Goal: Complete application form

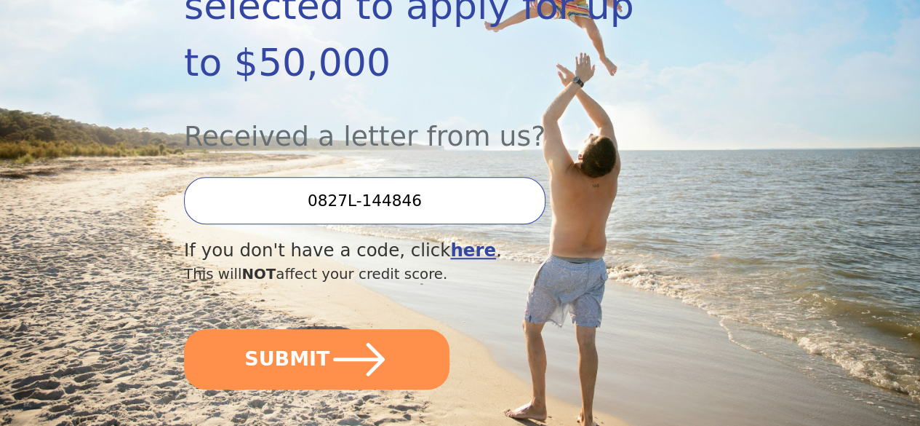
scroll to position [354, 0]
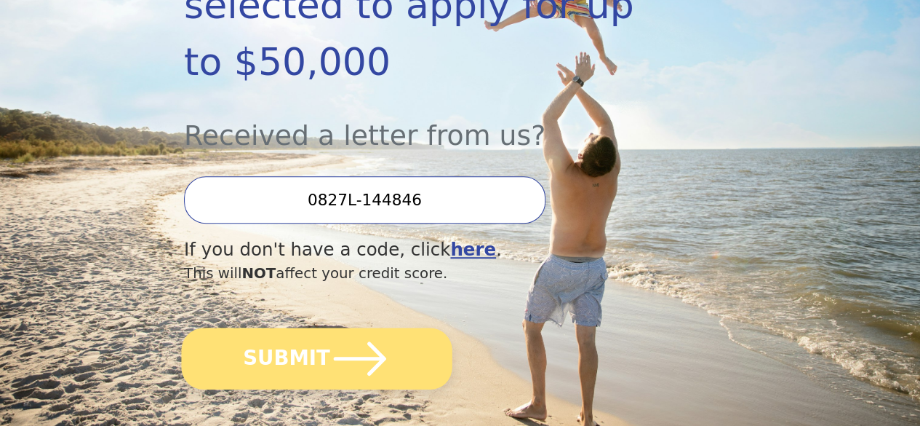
click at [387, 384] on icon "submit" at bounding box center [360, 358] width 60 height 60
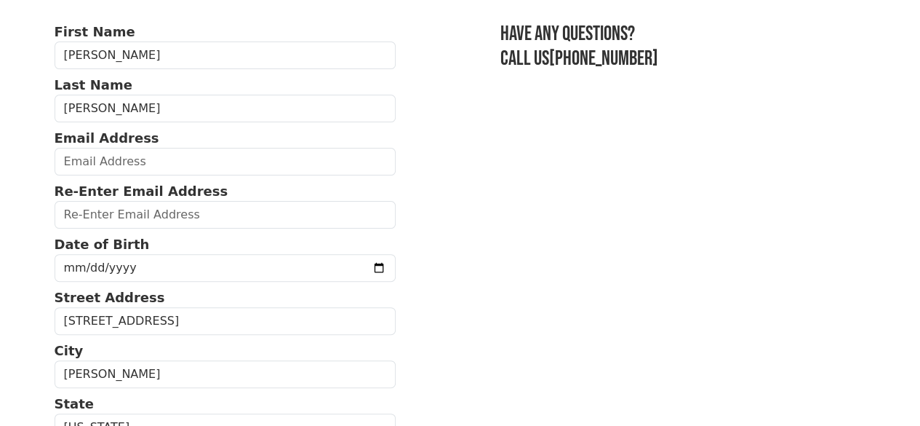
scroll to position [97, 0]
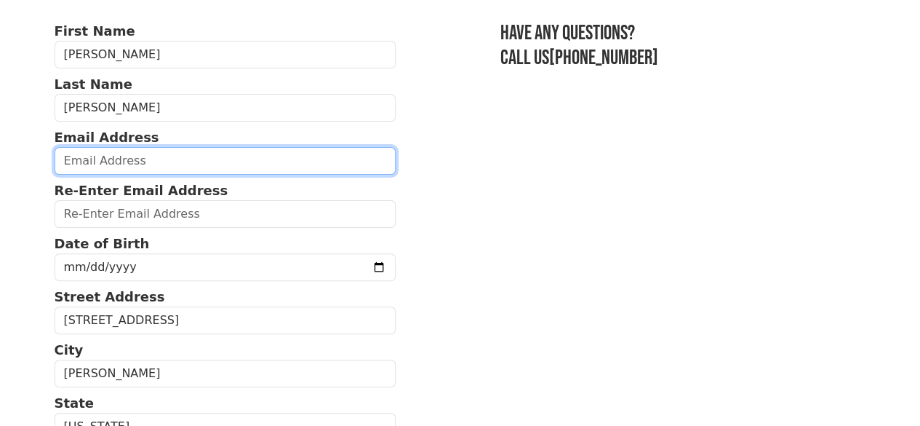
click at [144, 175] on input "email" at bounding box center [226, 161] width 342 height 28
type input "[EMAIL_ADDRESS][DOMAIN_NAME]"
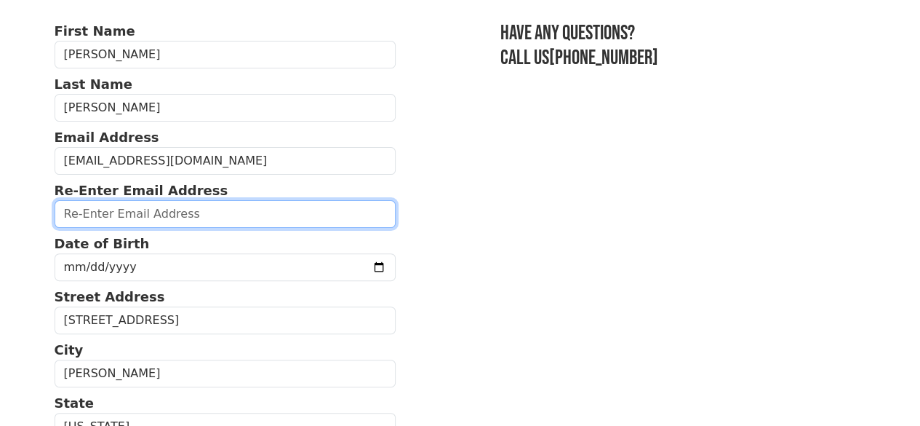
type input "[EMAIL_ADDRESS][DOMAIN_NAME]"
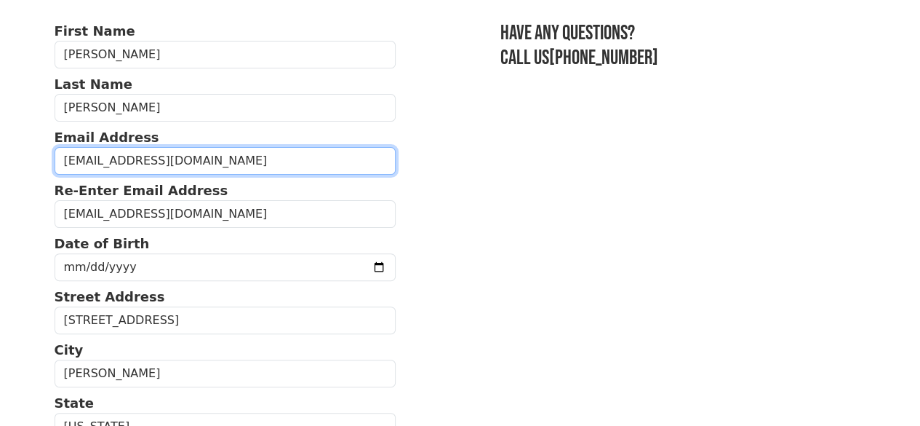
type input "[PHONE_NUMBER]"
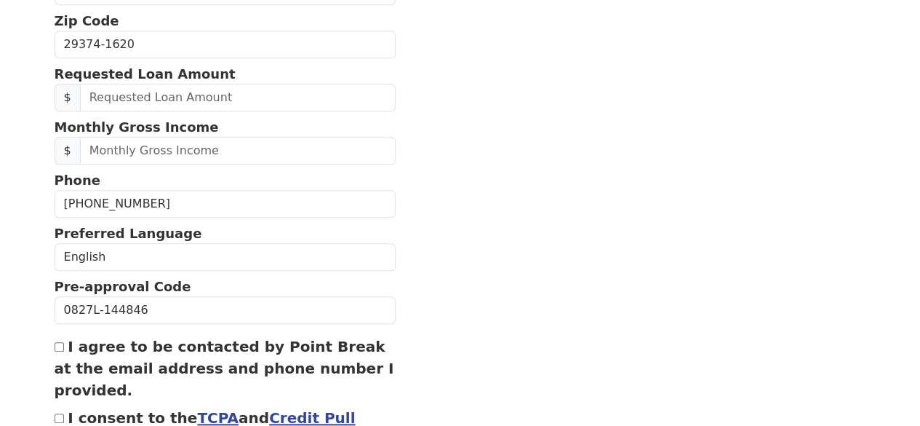
scroll to position [544, 0]
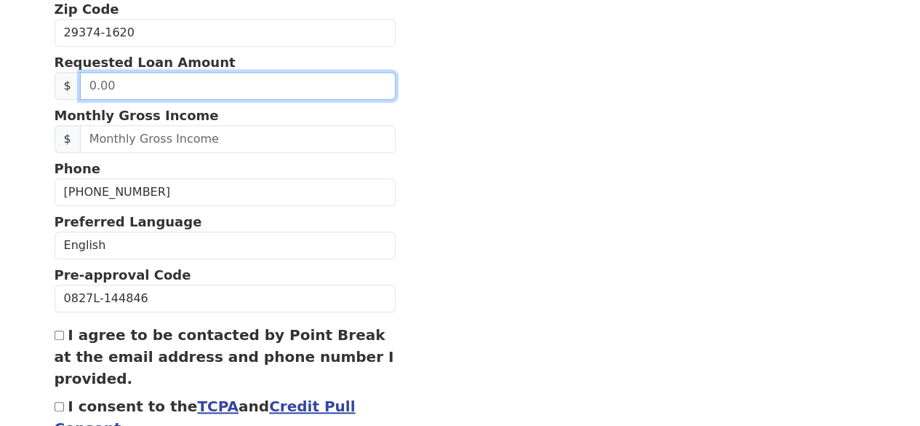
click at [163, 100] on input "text" at bounding box center [238, 86] width 316 height 28
type input "50,000.00"
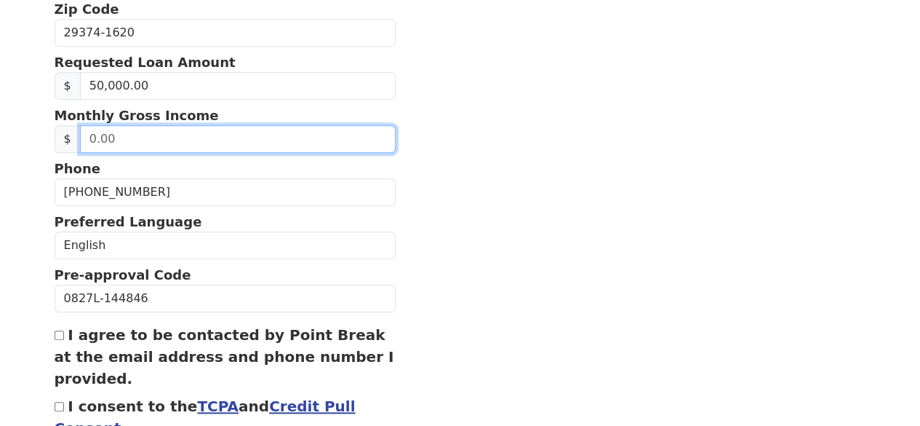
click at [183, 153] on input "text" at bounding box center [238, 139] width 316 height 28
type input "4.00"
type input "8,000.00"
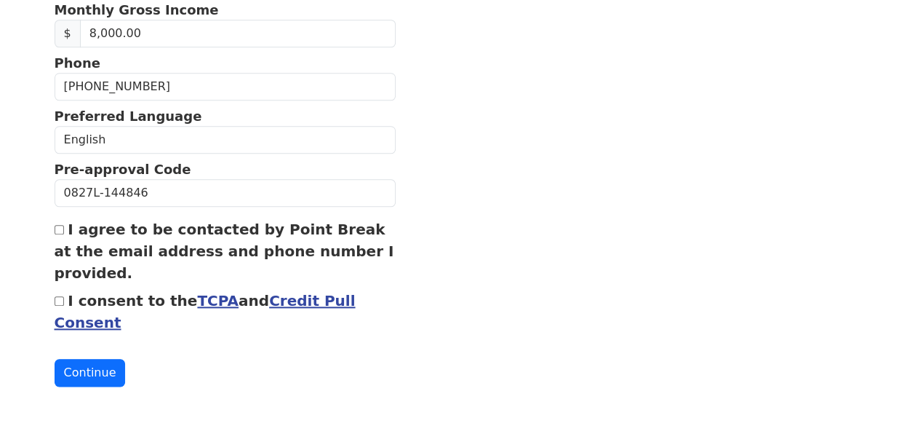
click at [60, 225] on input "I agree to be contacted by Point Break at the email address and phone number I …" at bounding box center [59, 229] width 9 height 9
checkbox input "true"
click at [61, 296] on input "I consent to the TCPA and Credit Pull Consent" at bounding box center [59, 300] width 9 height 9
checkbox input "true"
click at [86, 366] on button "Continue" at bounding box center [90, 373] width 71 height 28
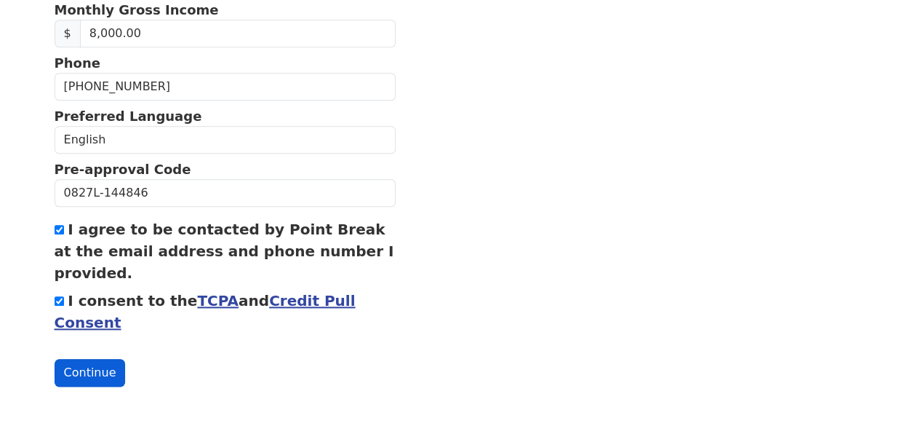
scroll to position [700, 0]
click at [86, 366] on button "Continue" at bounding box center [90, 373] width 71 height 28
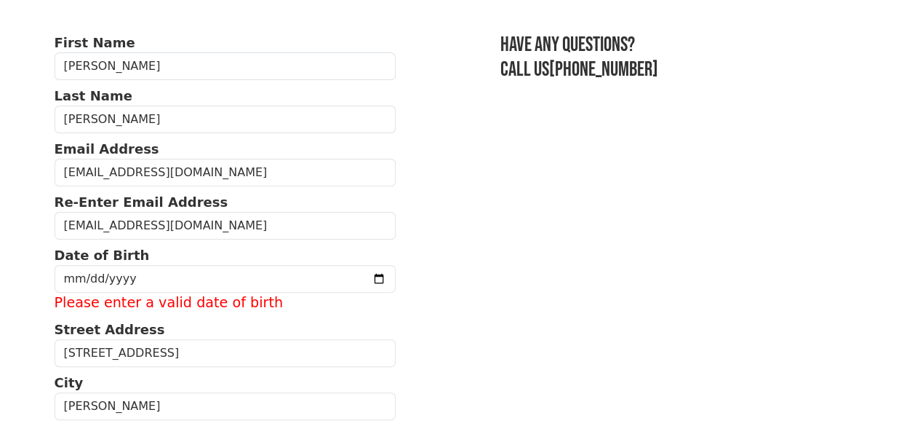
scroll to position [86, 0]
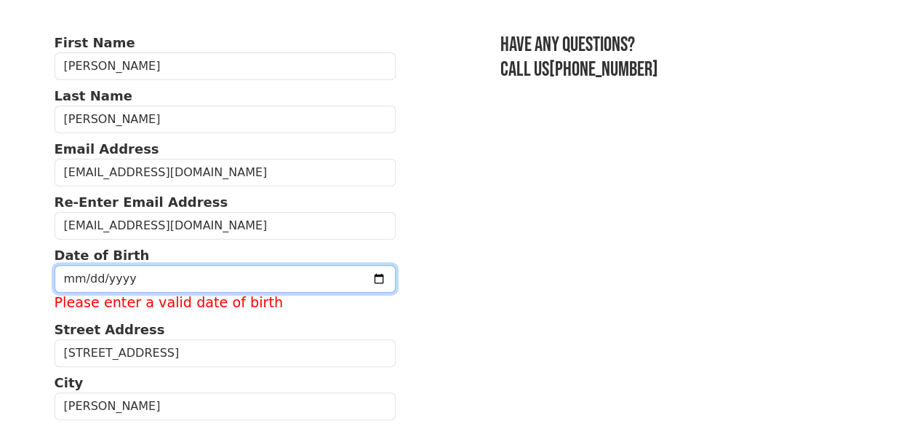
click at [235, 290] on input "date" at bounding box center [226, 279] width 342 height 28
type input "[DATE]"
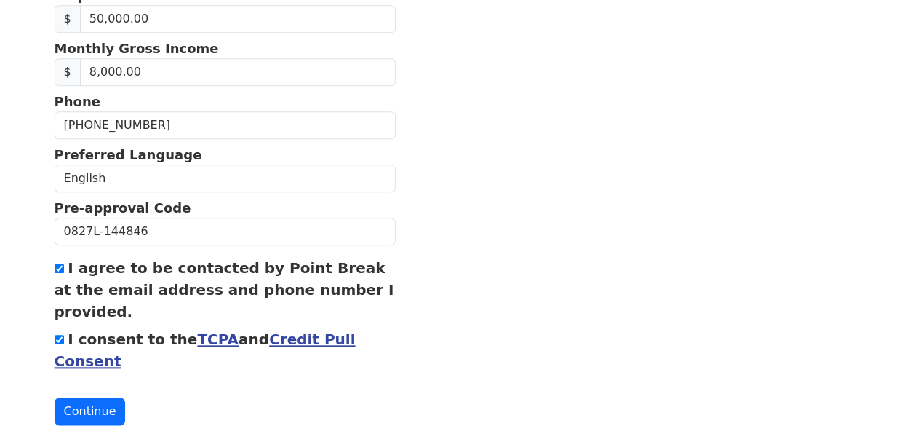
scroll to position [680, 0]
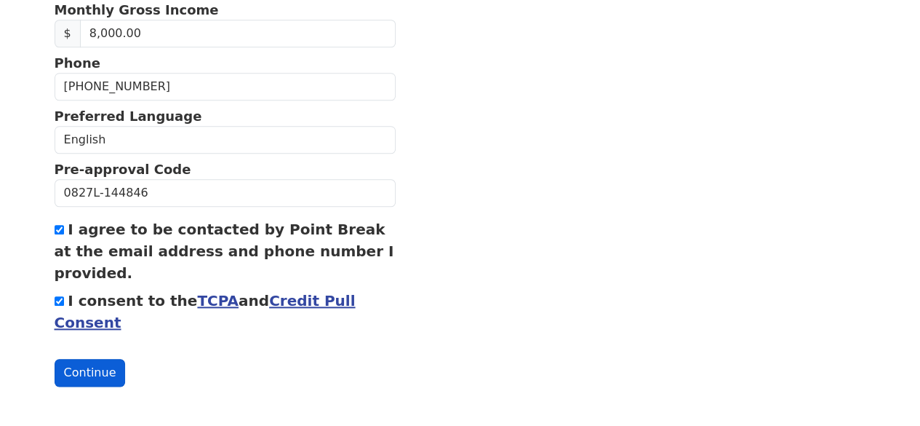
click at [83, 368] on button "Continue" at bounding box center [90, 373] width 71 height 28
